Goal: Task Accomplishment & Management: Use online tool/utility

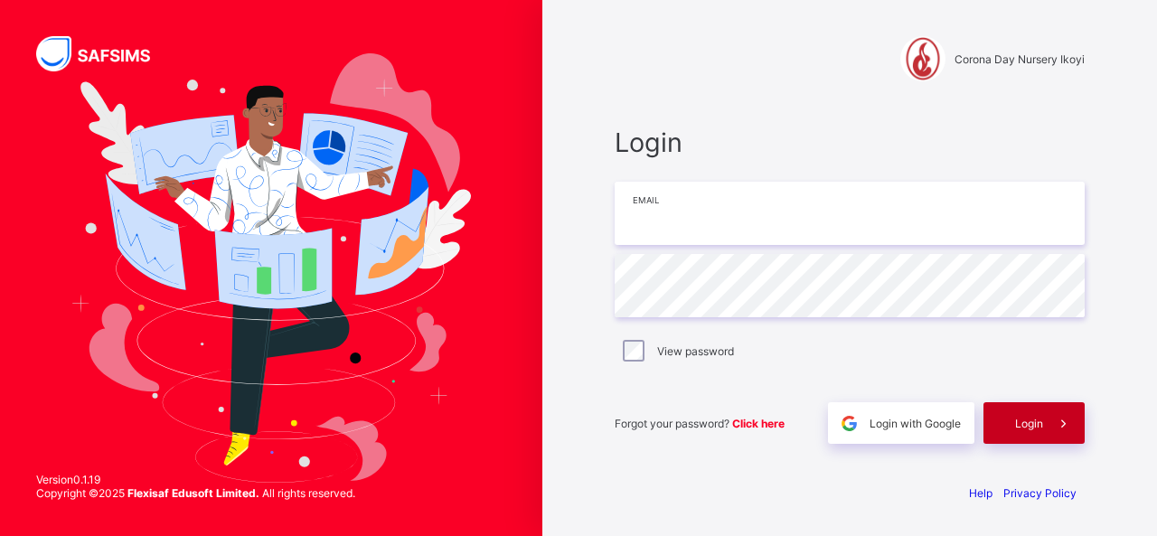
type input "**********"
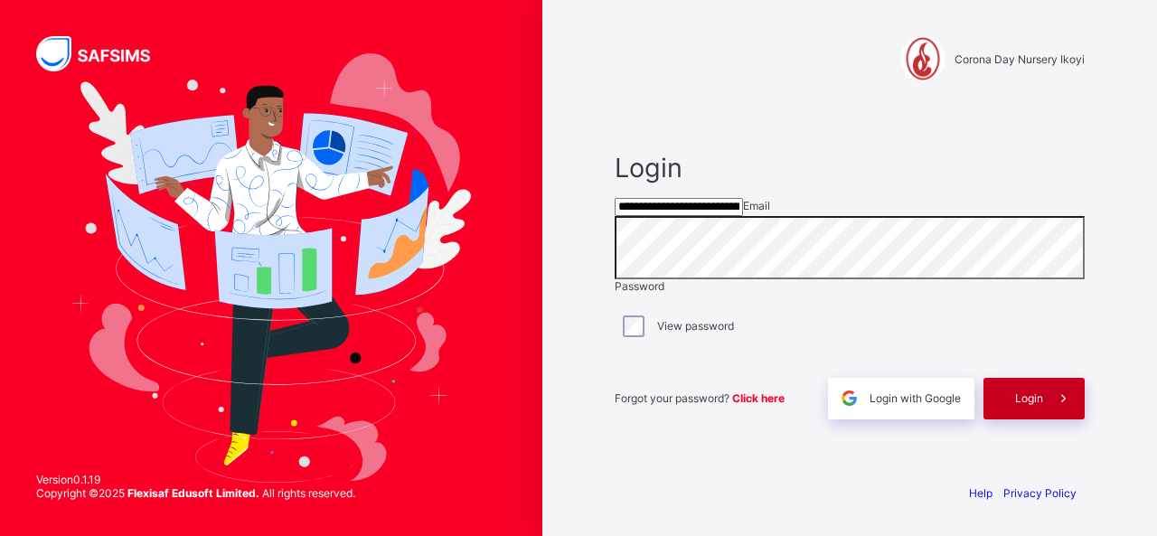
click at [1030, 405] on span "Login" at bounding box center [1029, 398] width 28 height 14
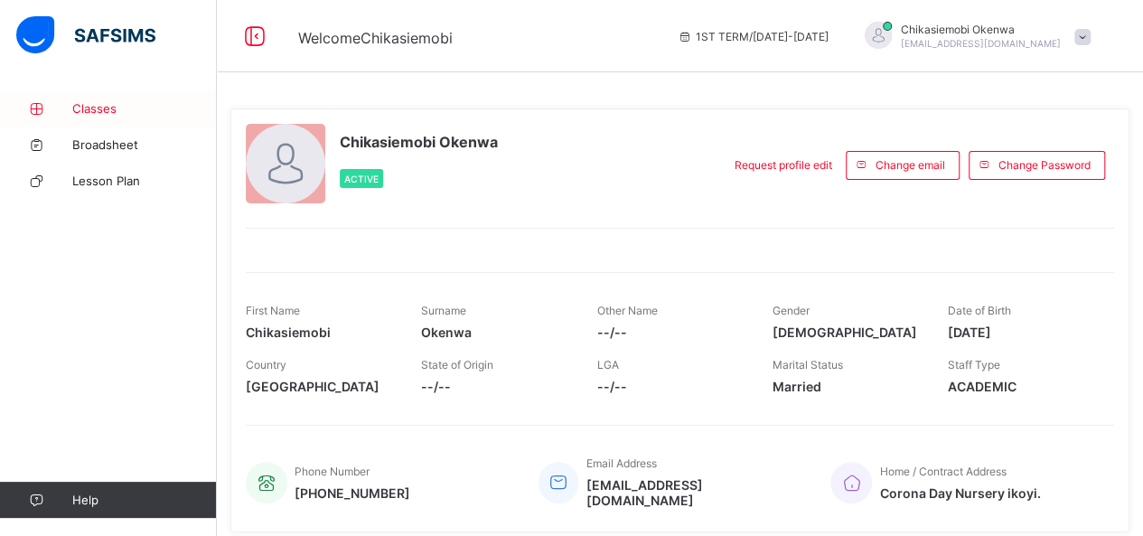
click at [103, 111] on span "Classes" at bounding box center [144, 108] width 145 height 14
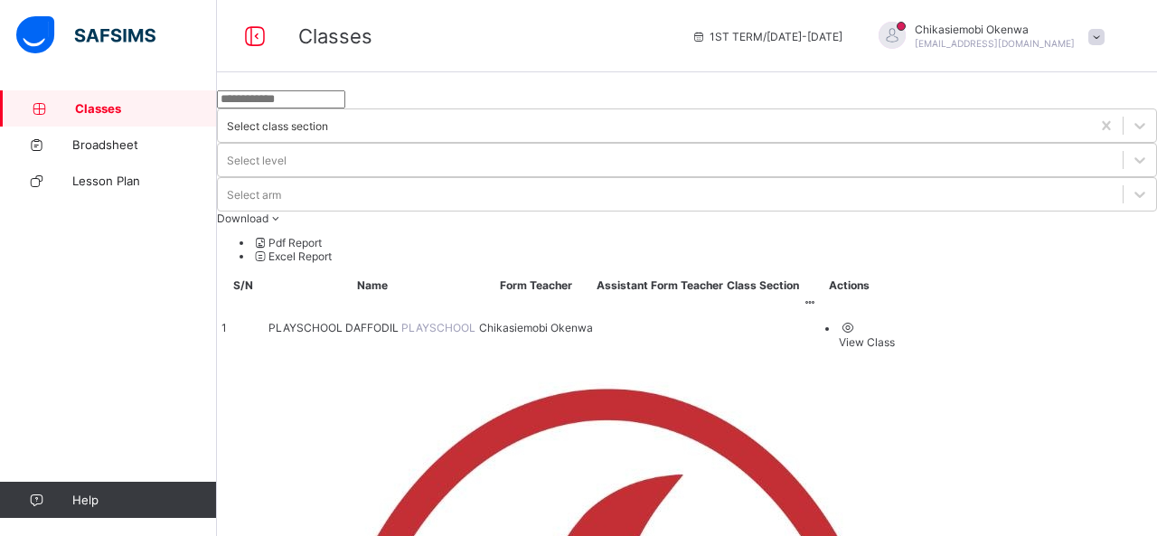
click at [401, 321] on span "PLAYSCHOOL DAFFODIL" at bounding box center [334, 328] width 133 height 14
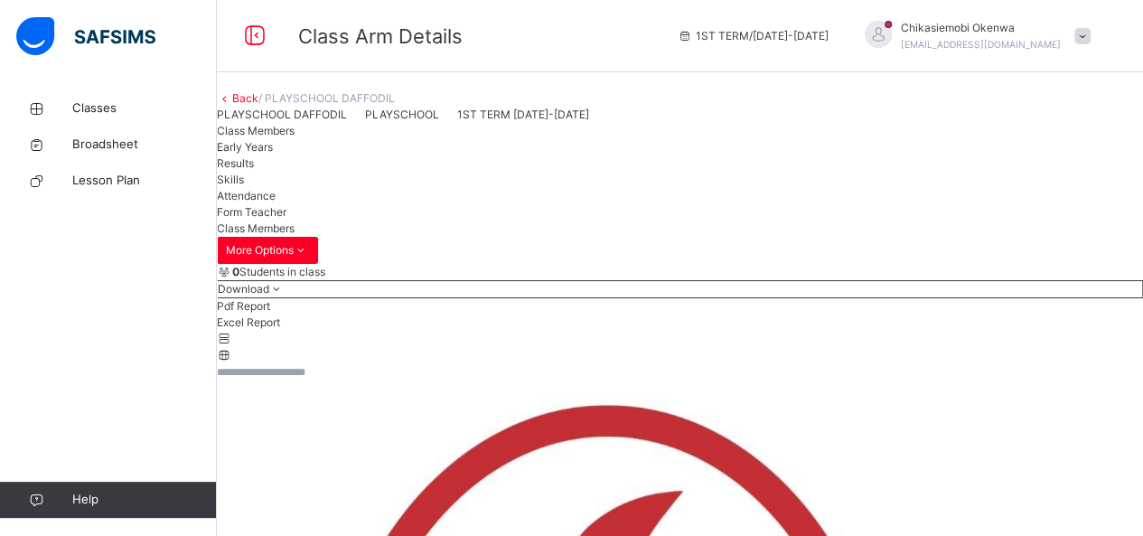
click at [276, 202] on span "Attendance" at bounding box center [246, 196] width 59 height 14
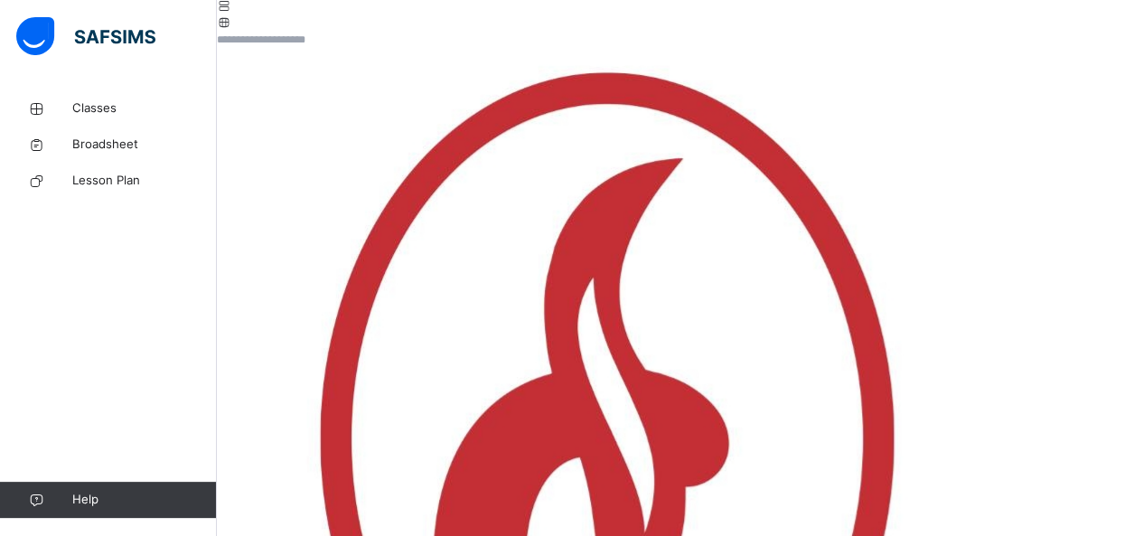
scroll to position [313, 0]
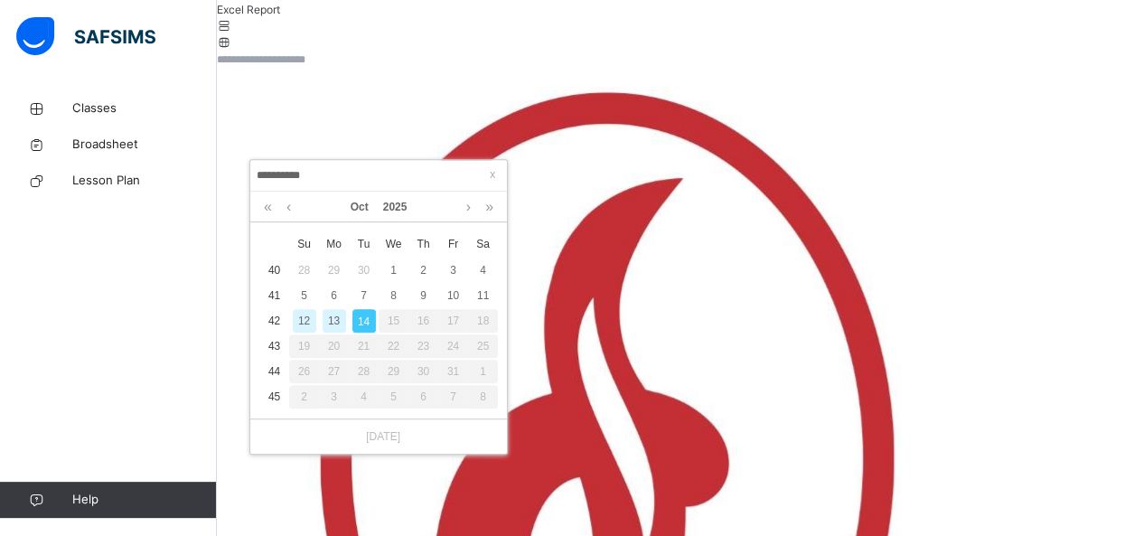
click at [329, 319] on div "13" at bounding box center [334, 320] width 23 height 23
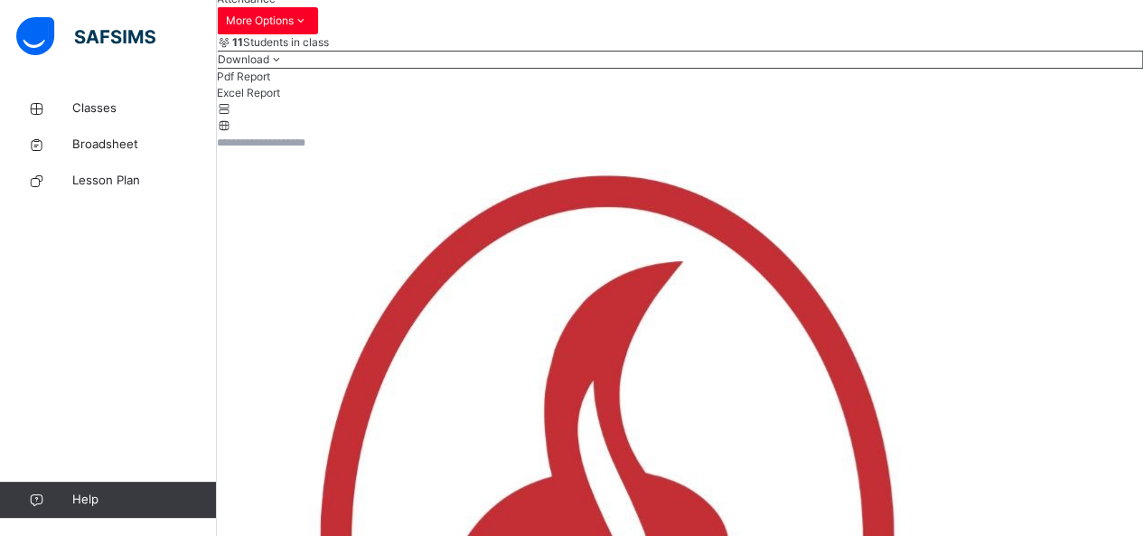
scroll to position [205, 0]
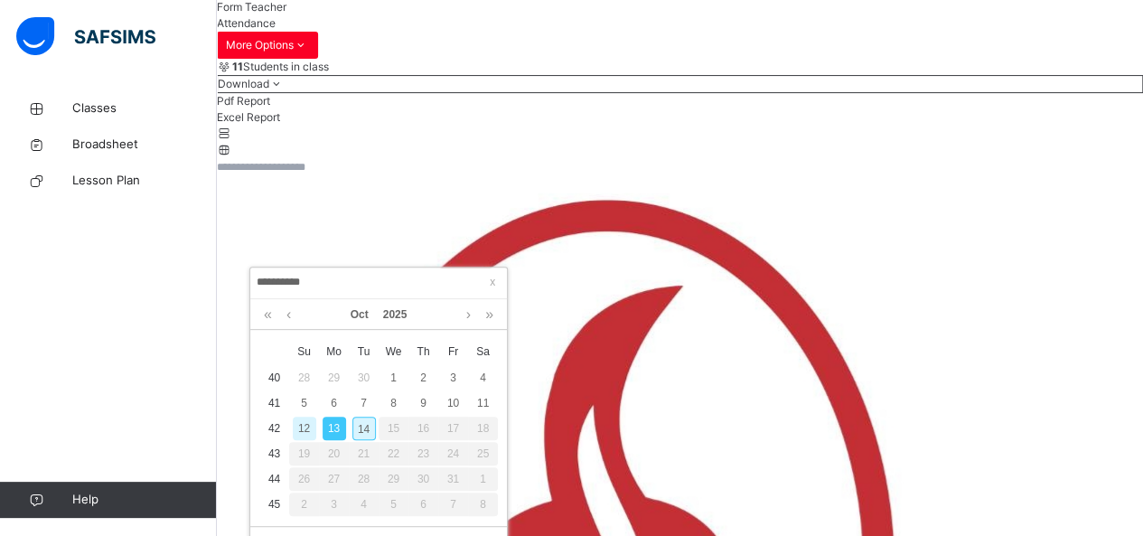
click at [369, 428] on div "14" at bounding box center [363, 428] width 23 height 23
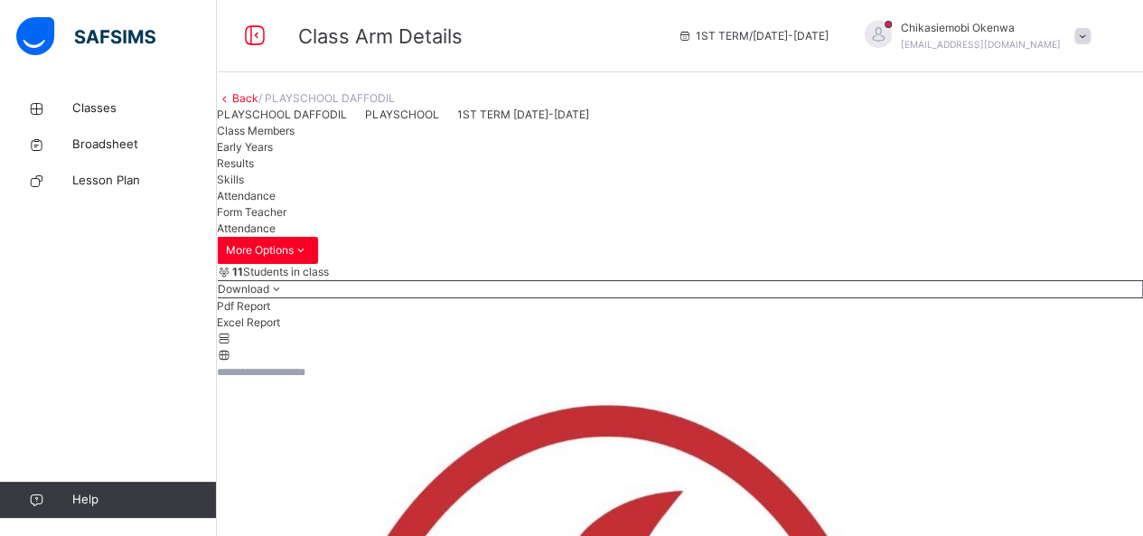
scroll to position [0, 0]
